Goal: Information Seeking & Learning: Learn about a topic

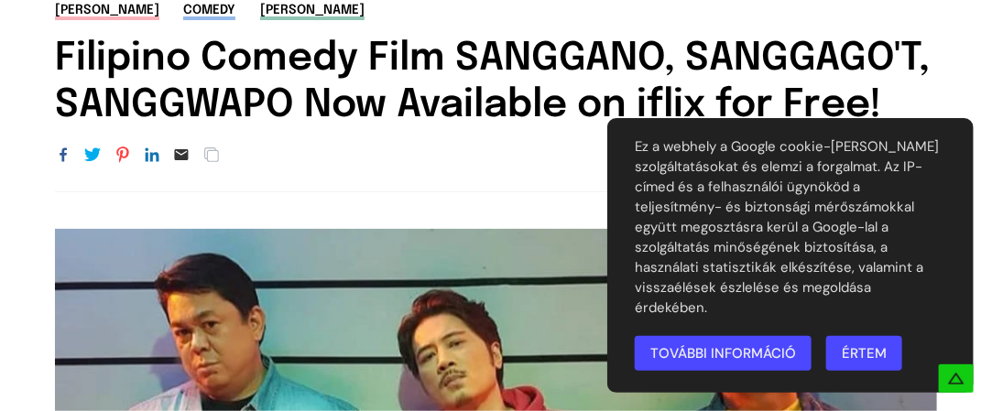
scroll to position [137, 0]
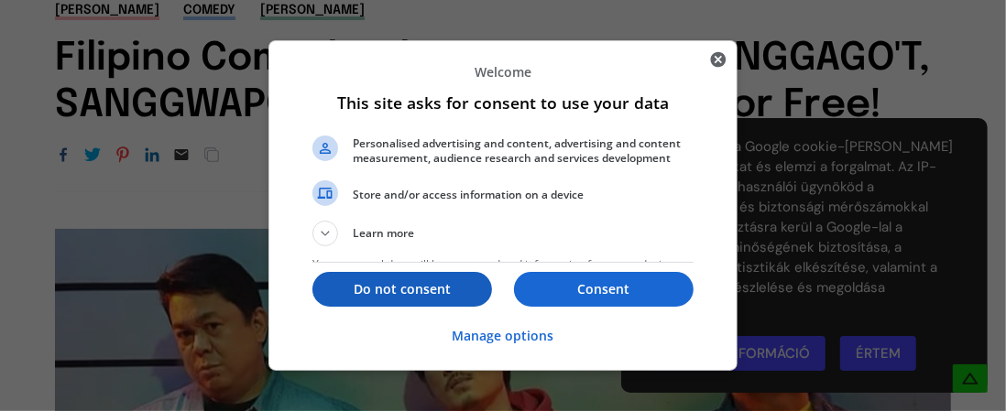
click at [442, 292] on p "Do not consent" at bounding box center [402, 289] width 180 height 18
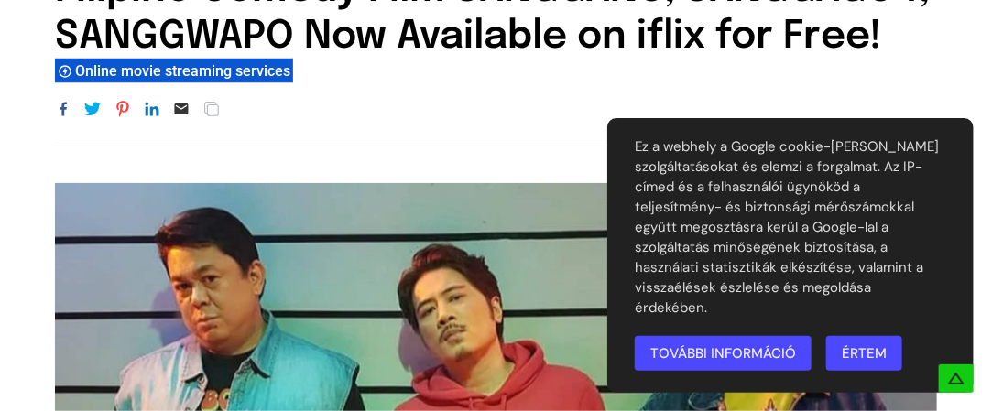
scroll to position [207, 0]
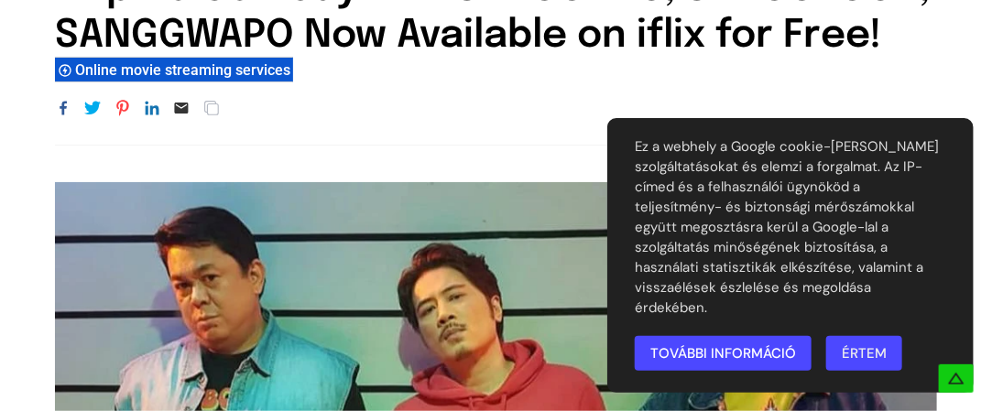
click at [695, 353] on link "További információ" at bounding box center [723, 353] width 177 height 35
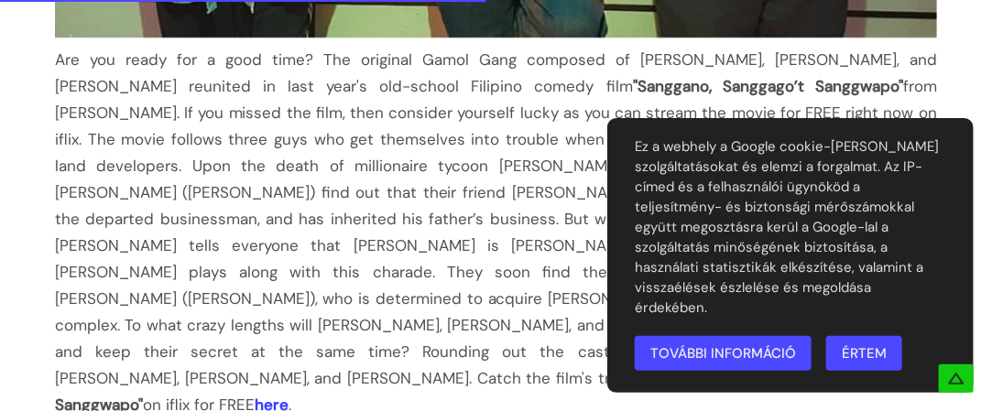
scroll to position [947, 0]
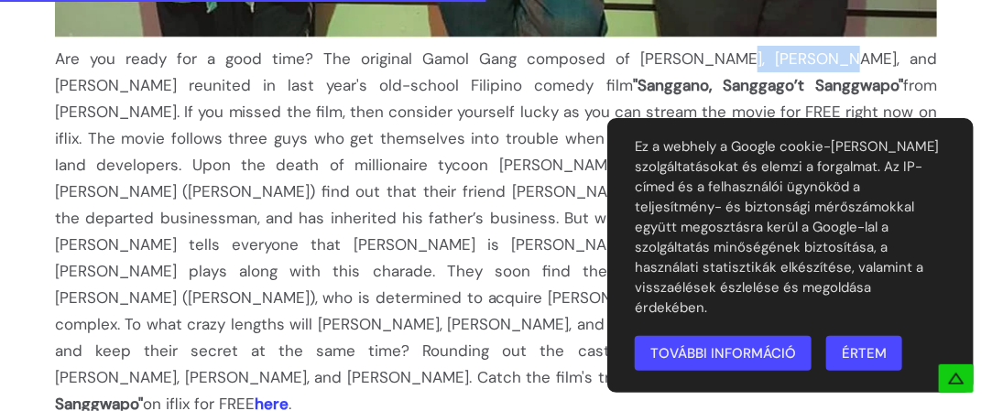
drag, startPoint x: 646, startPoint y: 58, endPoint x: 738, endPoint y: 55, distance: 91.7
click at [738, 55] on div "Are you ready for a good time? The original Gamol Gang composed of [PERSON_NAME…" at bounding box center [496, 232] width 882 height 372
drag, startPoint x: 647, startPoint y: 58, endPoint x: 729, endPoint y: 56, distance: 82.5
click at [729, 56] on div "Are you ready for a good time? The original Gamol Gang composed of [PERSON_NAME…" at bounding box center [496, 232] width 882 height 372
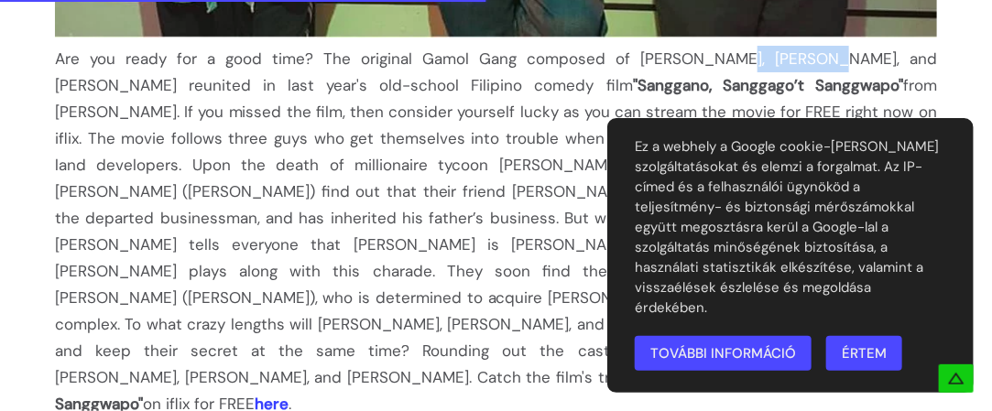
drag, startPoint x: 734, startPoint y: 57, endPoint x: 646, endPoint y: 59, distance: 88.0
click at [646, 59] on div "Are you ready for a good time? The original Gamol Gang composed of [PERSON_NAME…" at bounding box center [496, 232] width 882 height 372
click at [654, 58] on div "Are you ready for a good time? The original Gamol Gang composed of [PERSON_NAME…" at bounding box center [496, 232] width 882 height 372
drag, startPoint x: 649, startPoint y: 56, endPoint x: 706, endPoint y: 56, distance: 57.7
click at [706, 56] on div "Are you ready for a good time? The original Gamol Gang composed of [PERSON_NAME…" at bounding box center [496, 232] width 882 height 372
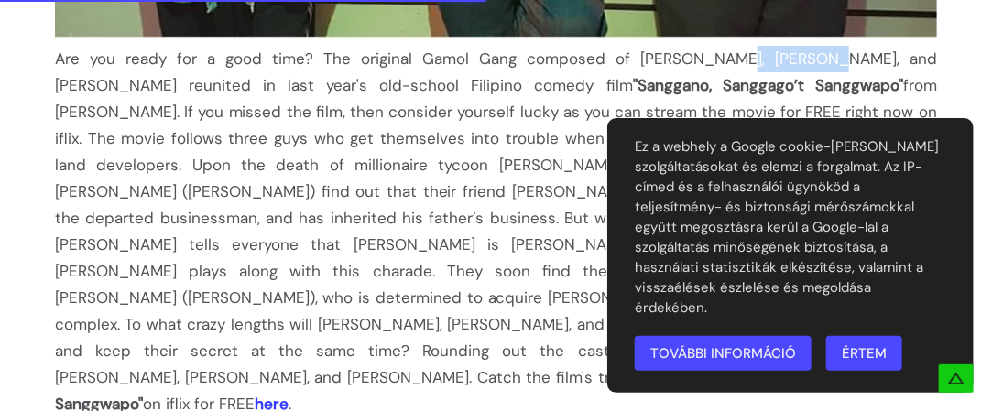
drag, startPoint x: 645, startPoint y: 57, endPoint x: 731, endPoint y: 56, distance: 86.1
click at [731, 56] on div "Are you ready for a good time? The original Gamol Gang composed of [PERSON_NAME…" at bounding box center [496, 232] width 882 height 372
copy div "[PERSON_NAME]"
